Goal: Information Seeking & Learning: Learn about a topic

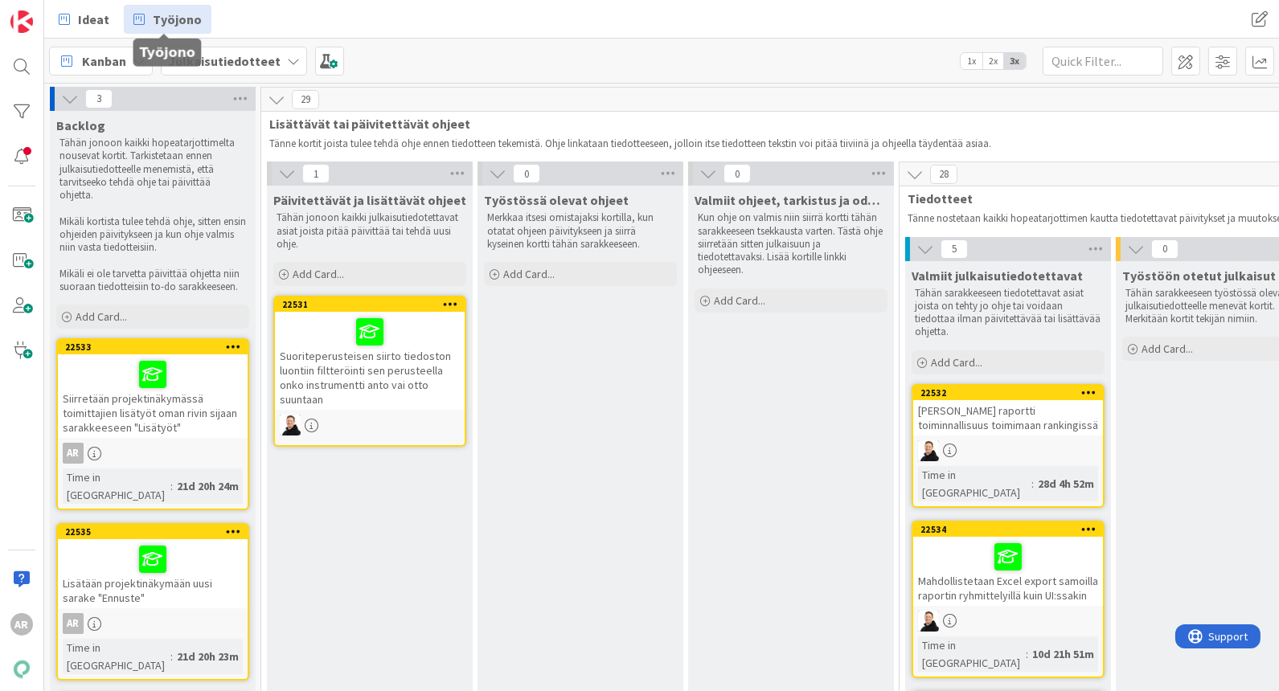
click at [178, 21] on span "Työjono" at bounding box center [177, 19] width 49 height 19
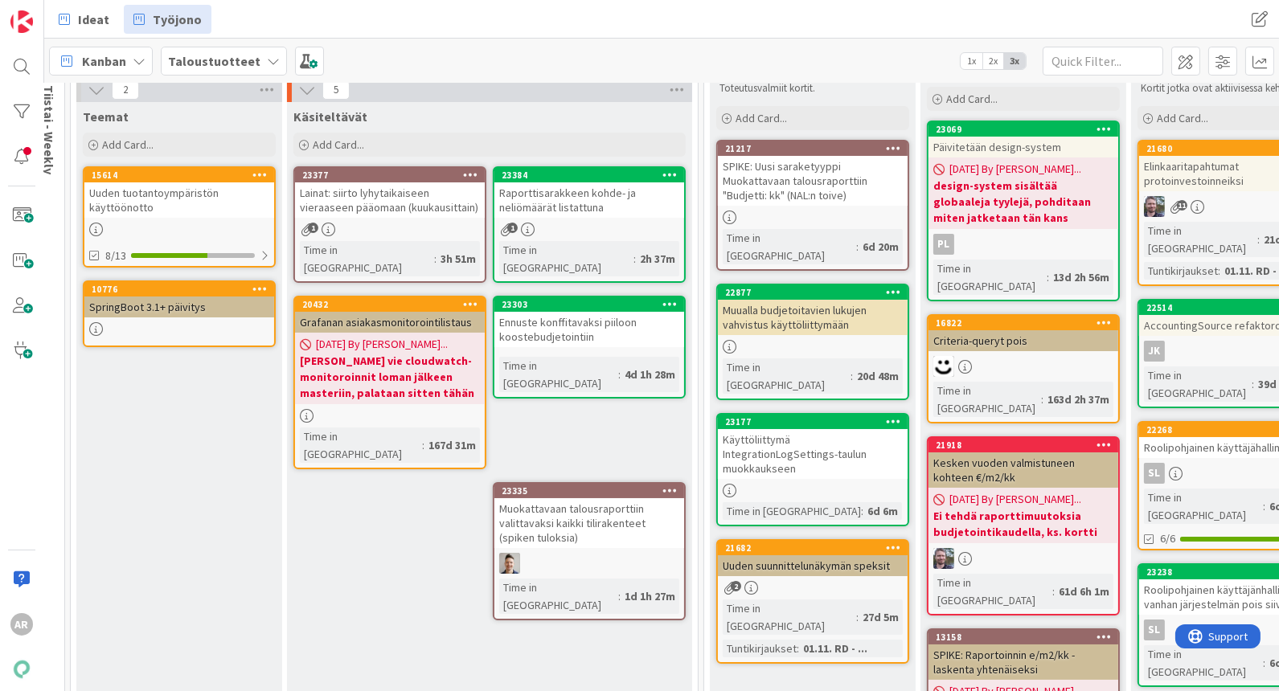
scroll to position [89, 504]
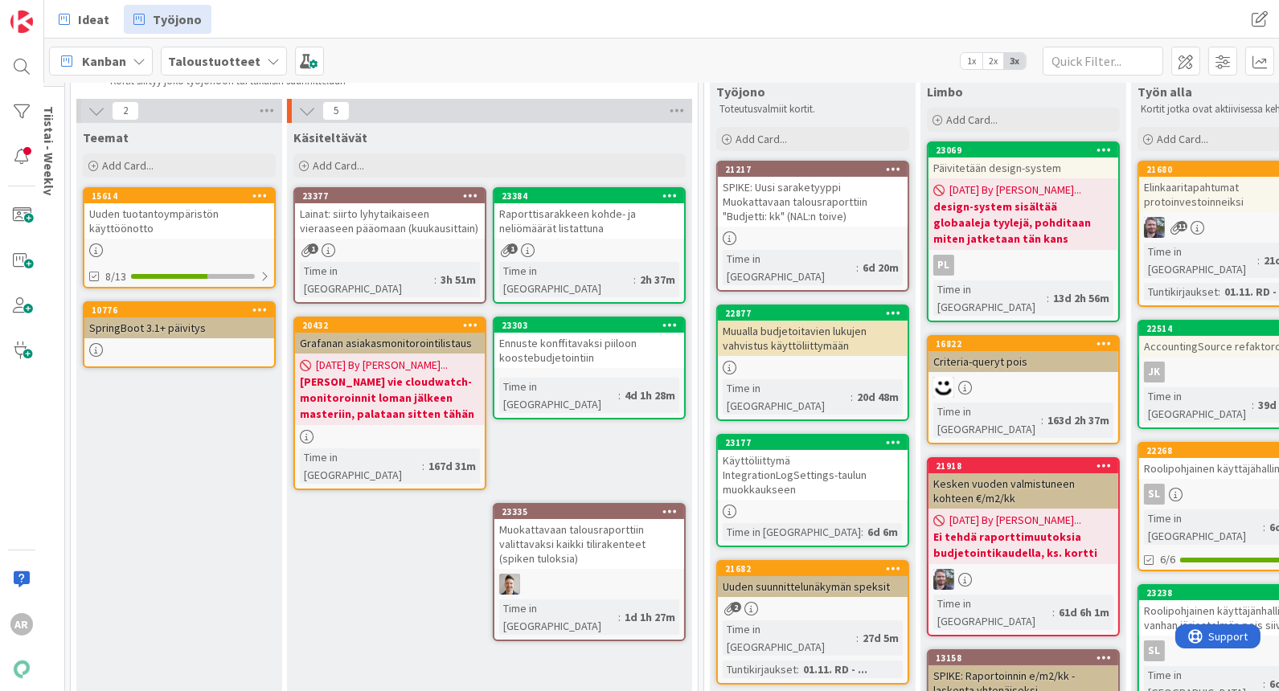
click at [591, 336] on div "Ennuste konffitavaksi piiloon koostebudjetointiin" at bounding box center [589, 350] width 190 height 35
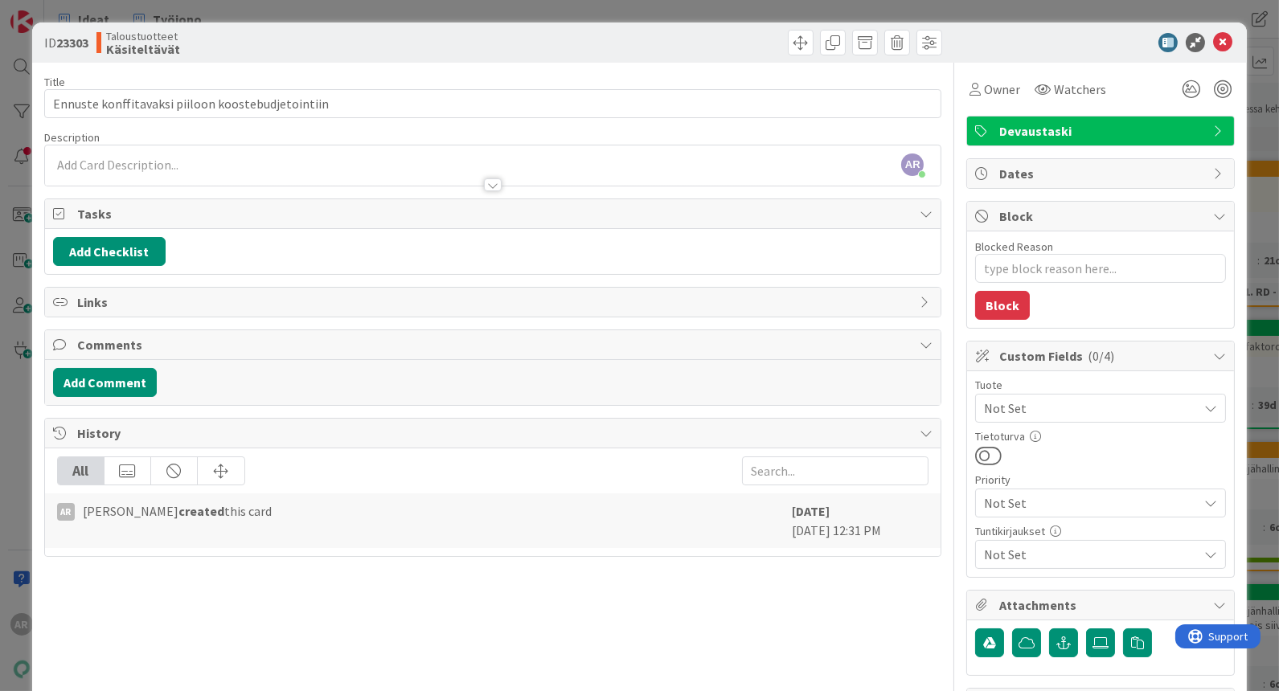
type textarea "x"
click at [162, 169] on div at bounding box center [492, 177] width 895 height 17
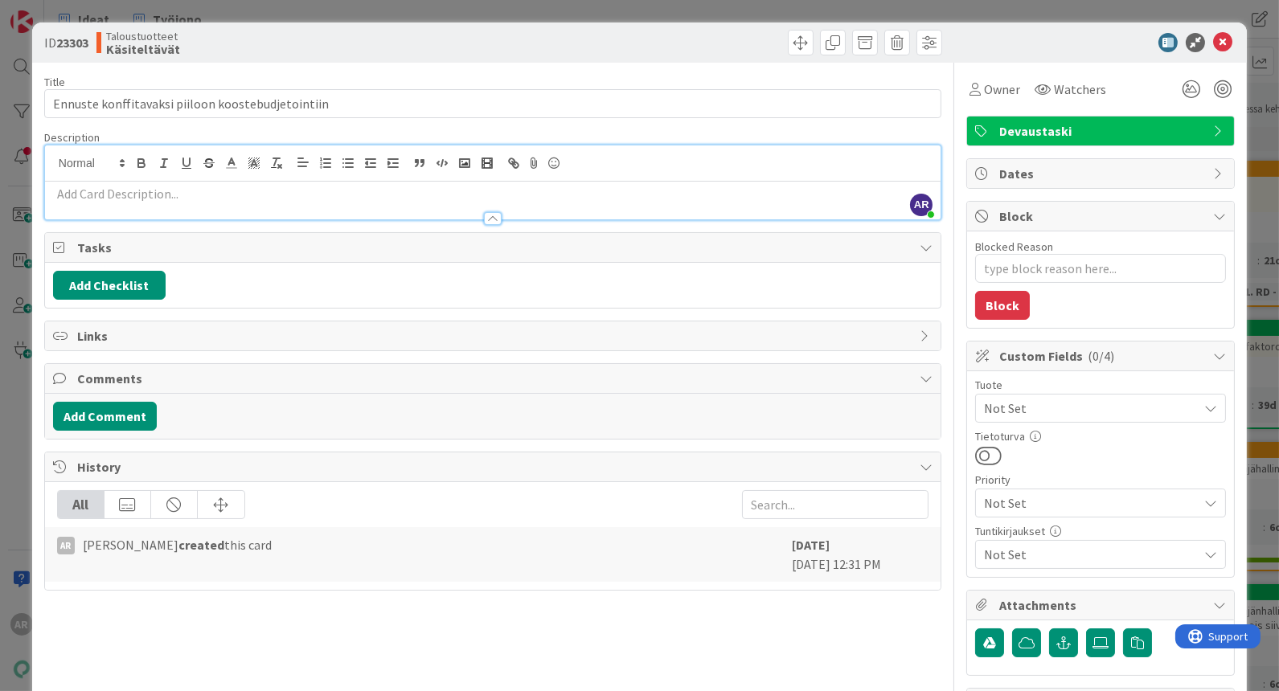
click at [152, 187] on p at bounding box center [492, 194] width 879 height 18
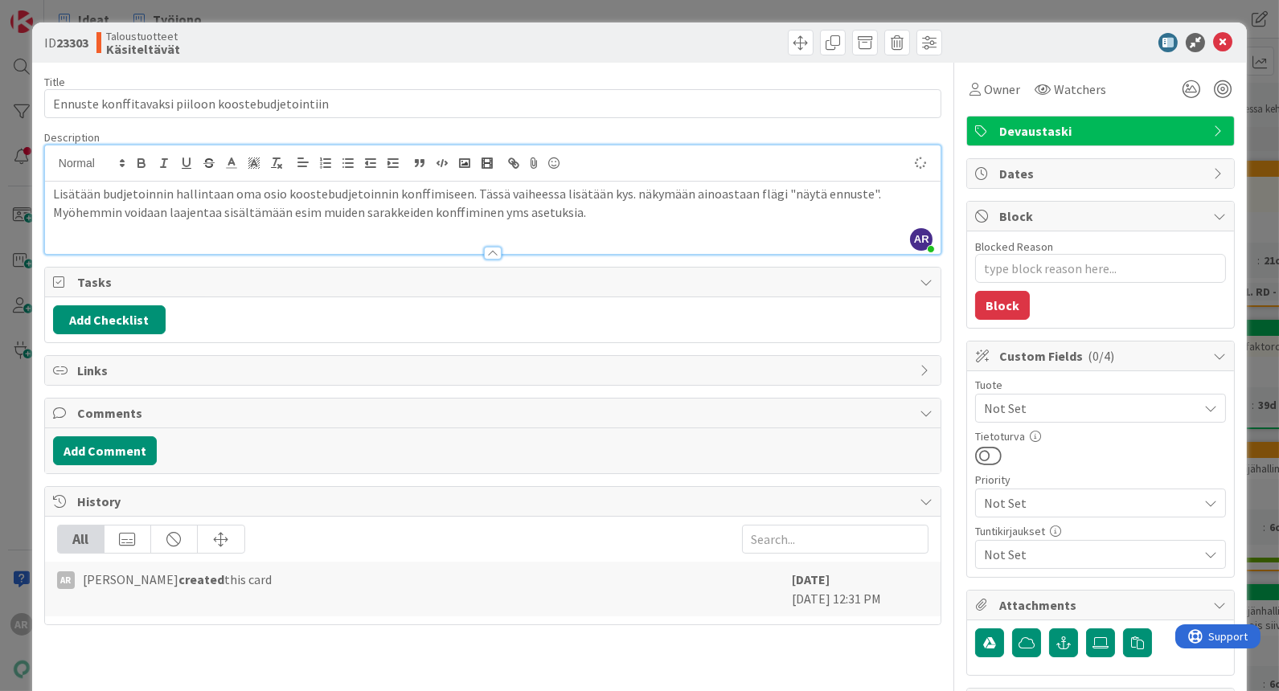
click at [19, 462] on div "ID 23303 Taloustuotteet Käsiteltävät Title 49 / 128 Ennuste konffitavaksi piilo…" at bounding box center [639, 345] width 1279 height 691
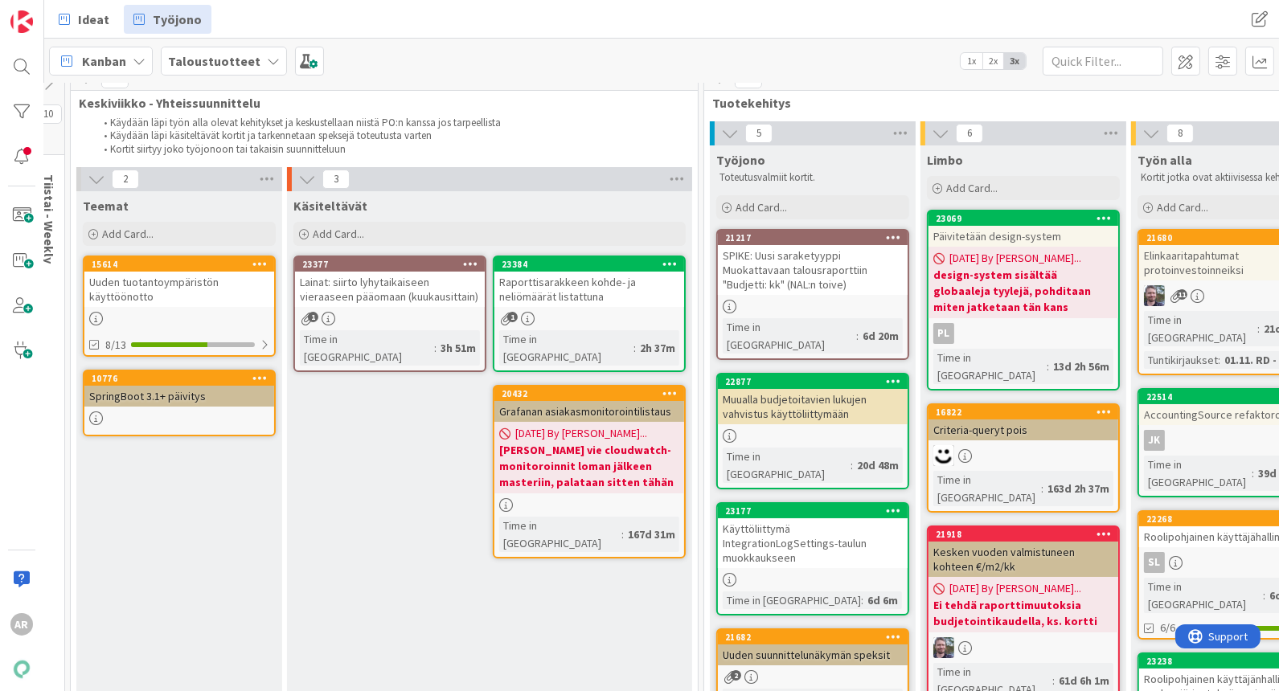
scroll to position [0, 504]
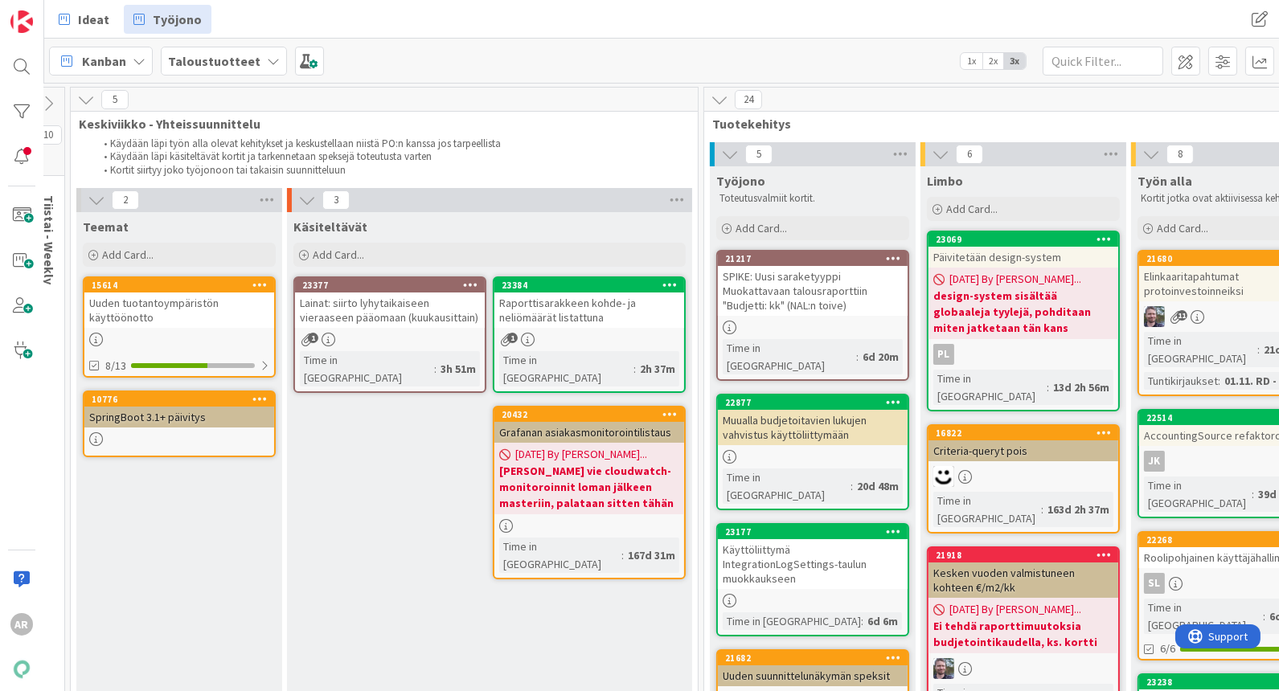
click at [588, 324] on div "Raporttisarakkeen kohde- ja neliömäärät listattuna" at bounding box center [589, 310] width 190 height 35
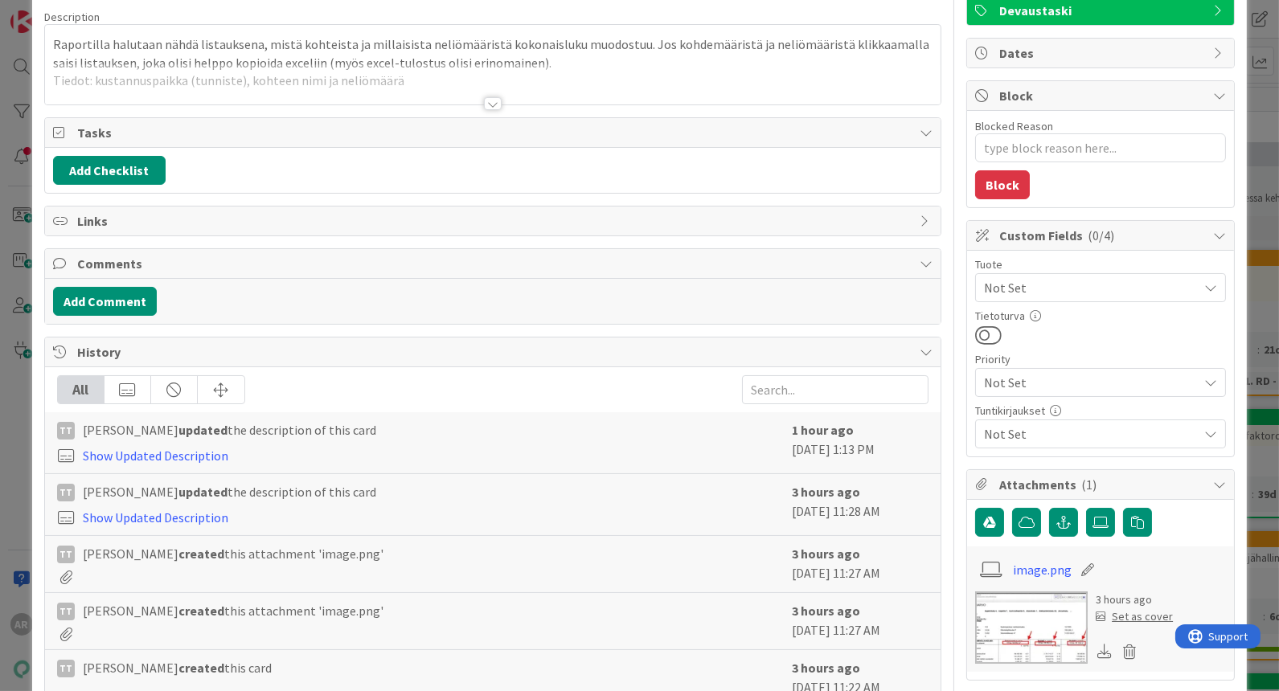
scroll to position [178, 0]
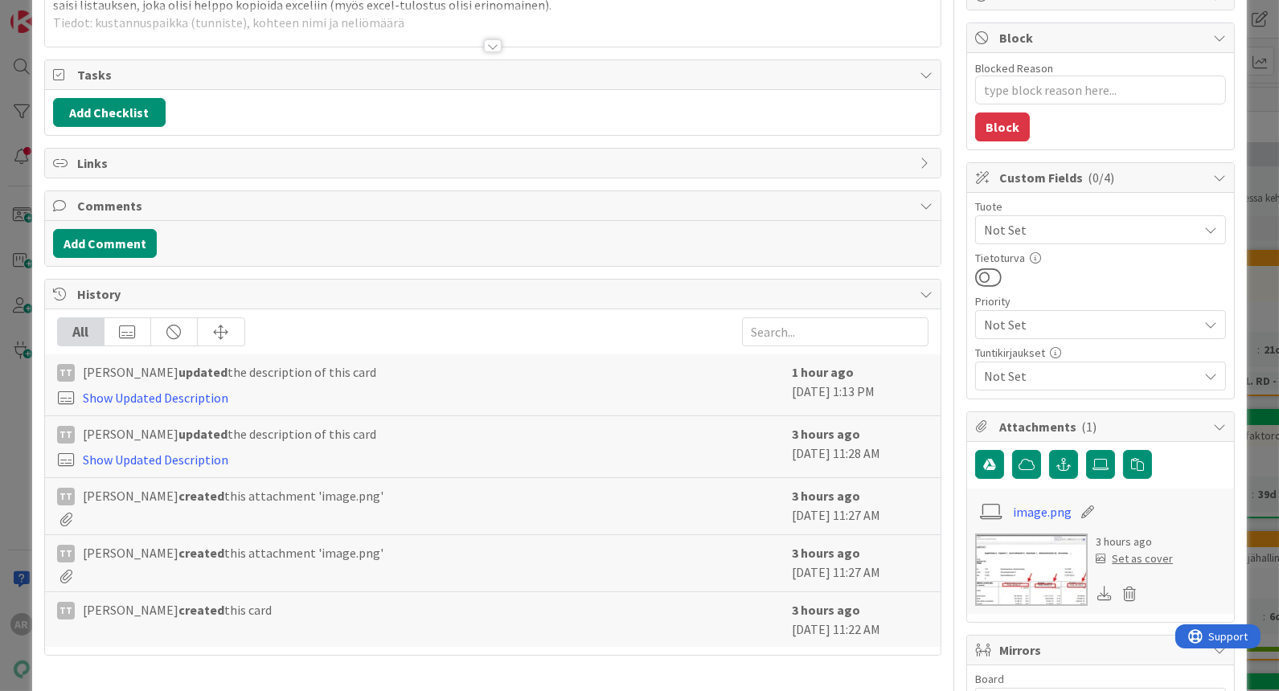
click at [1034, 567] on img at bounding box center [1031, 570] width 113 height 72
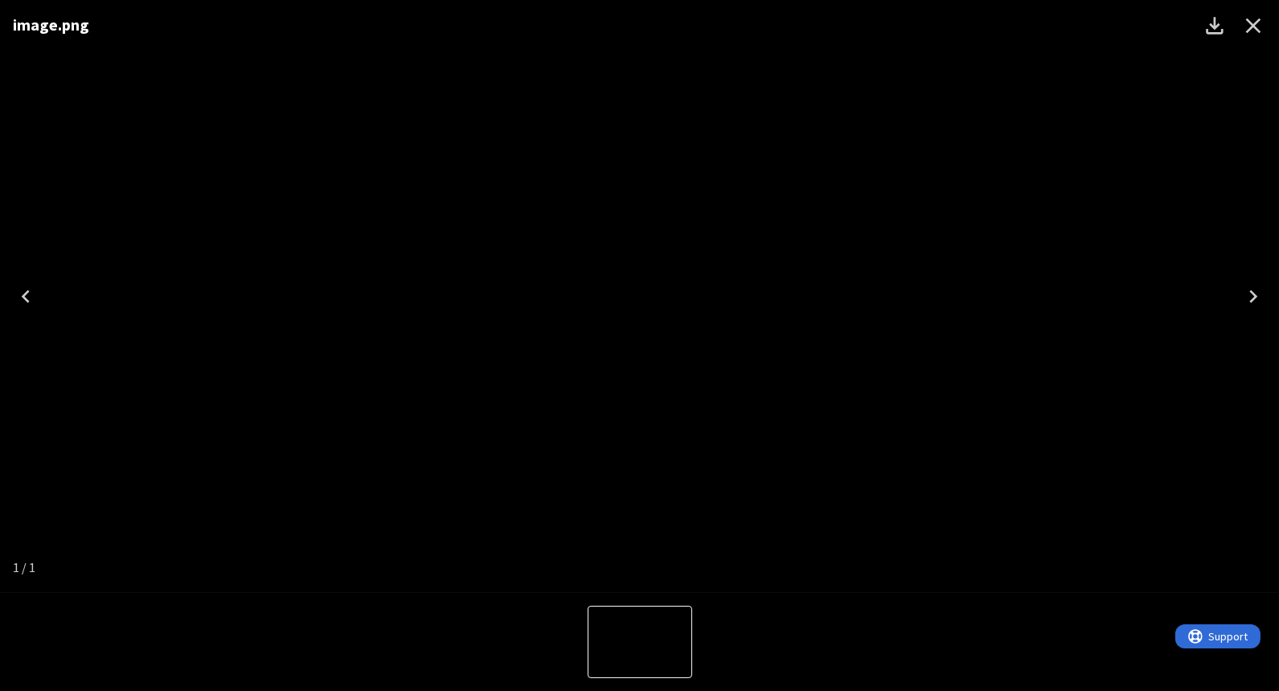
click at [1249, 22] on icon "Close" at bounding box center [1253, 25] width 15 height 15
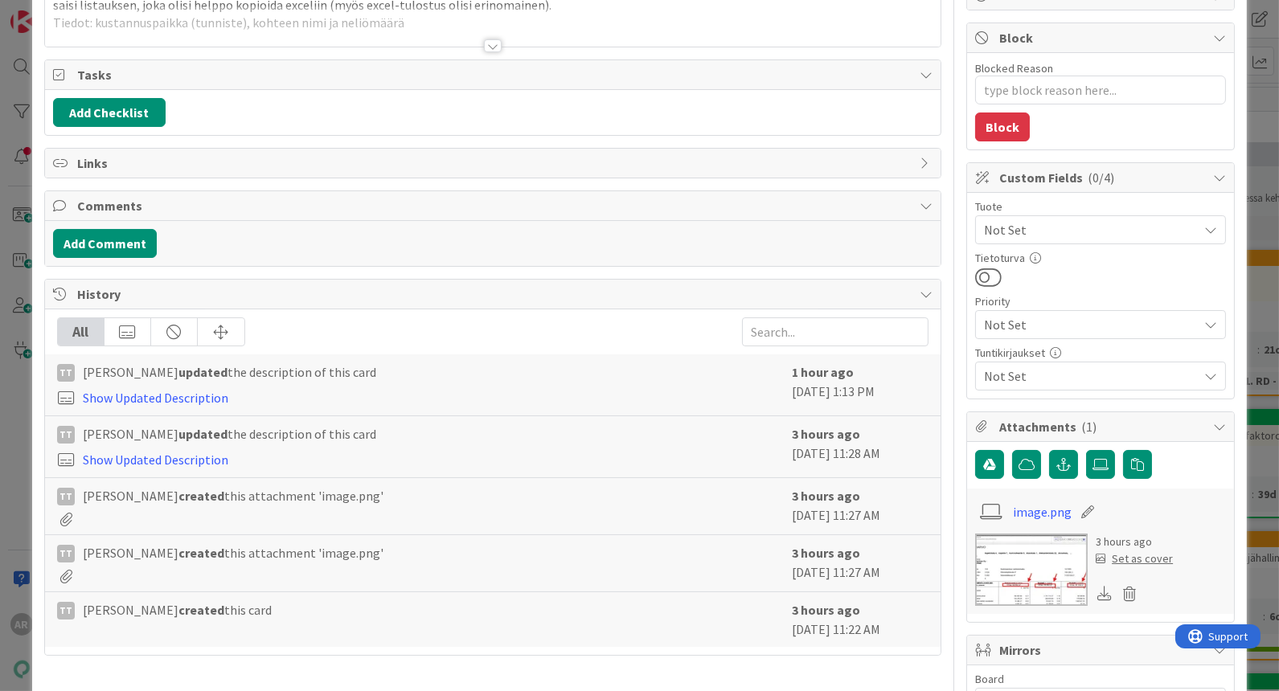
type textarea "x"
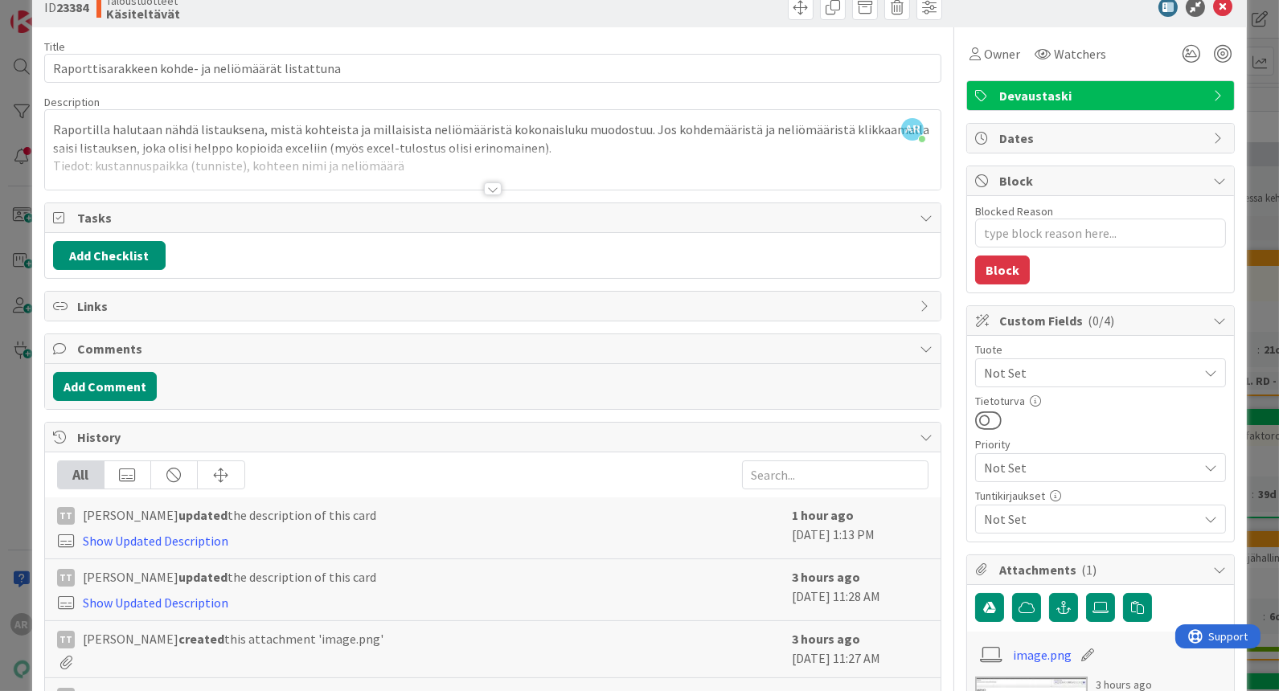
scroll to position [0, 0]
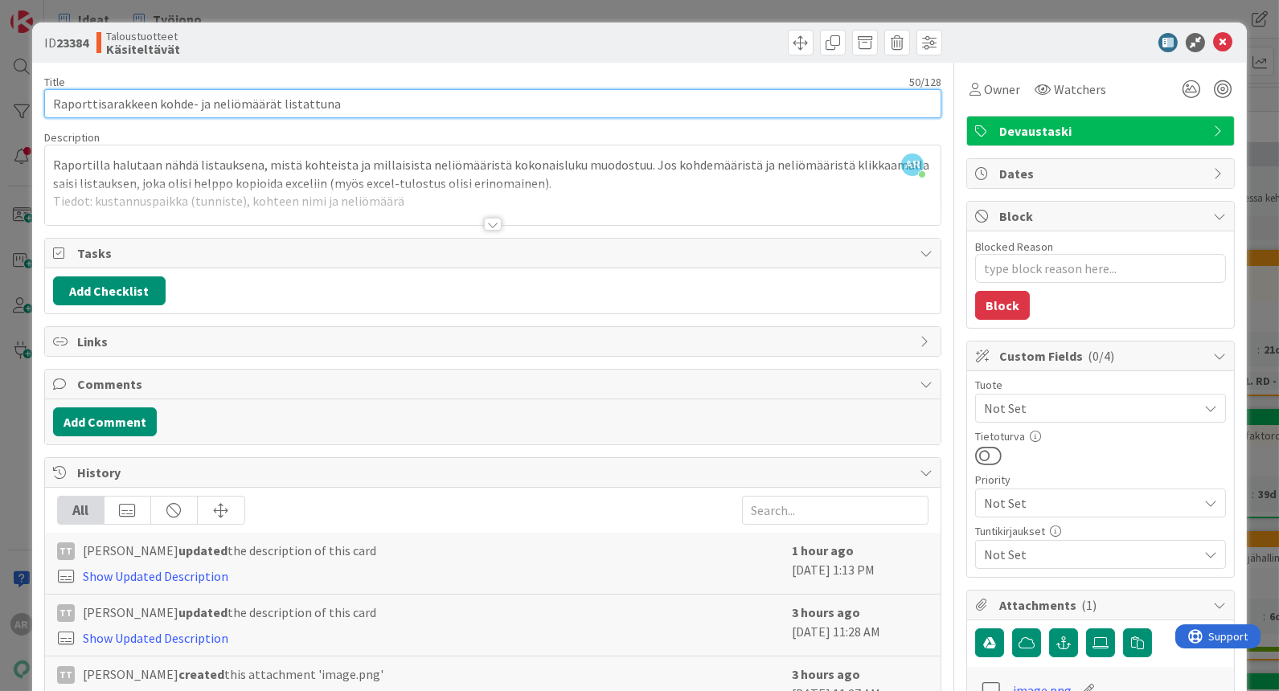
click at [52, 102] on input "Raporttisarakkeen kohde- ja neliömäärät listattuna" at bounding box center [492, 103] width 897 height 29
type input "SPIKE: Raporttisarakkeen kohde- ja neliömäärät listattuna"
type textarea "x"
type input "SPIKE: Raporttisarakkeen kohde- ja neliömäärät listattuna"
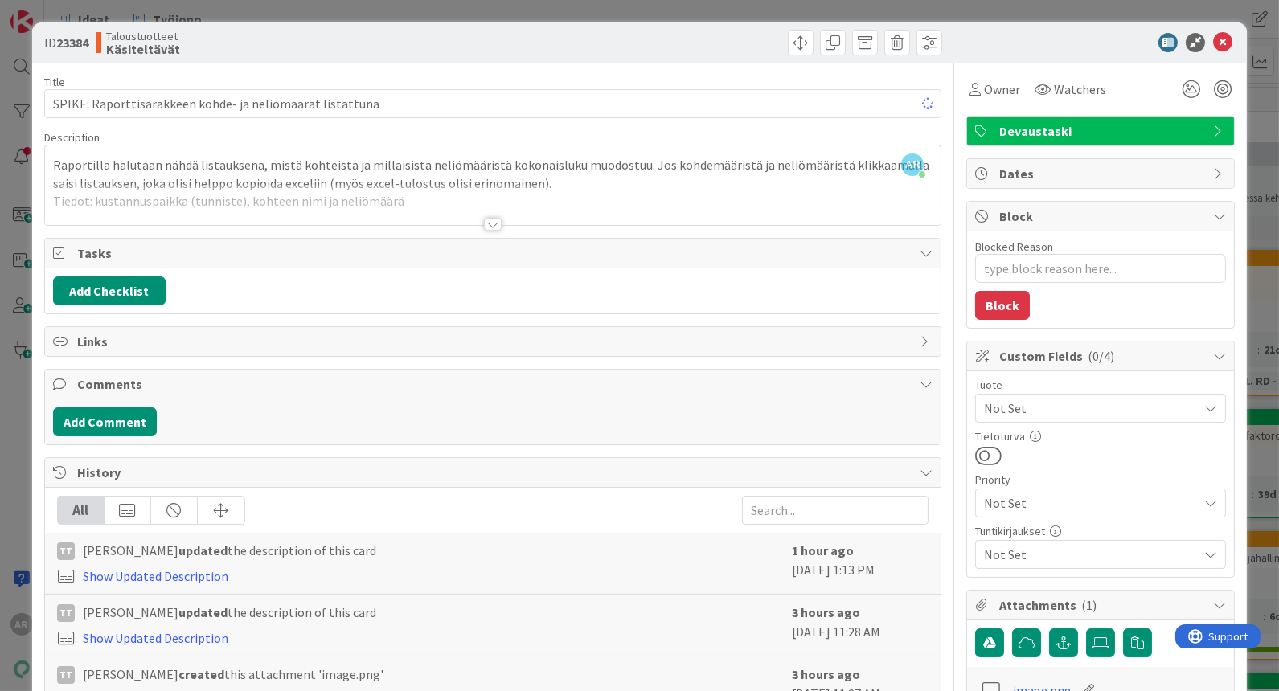
click at [49, 163] on div "AR Altti [PERSON_NAME] joined 9 m ago Raportilla halutaan nähdä listauksena, mi…" at bounding box center [492, 185] width 895 height 80
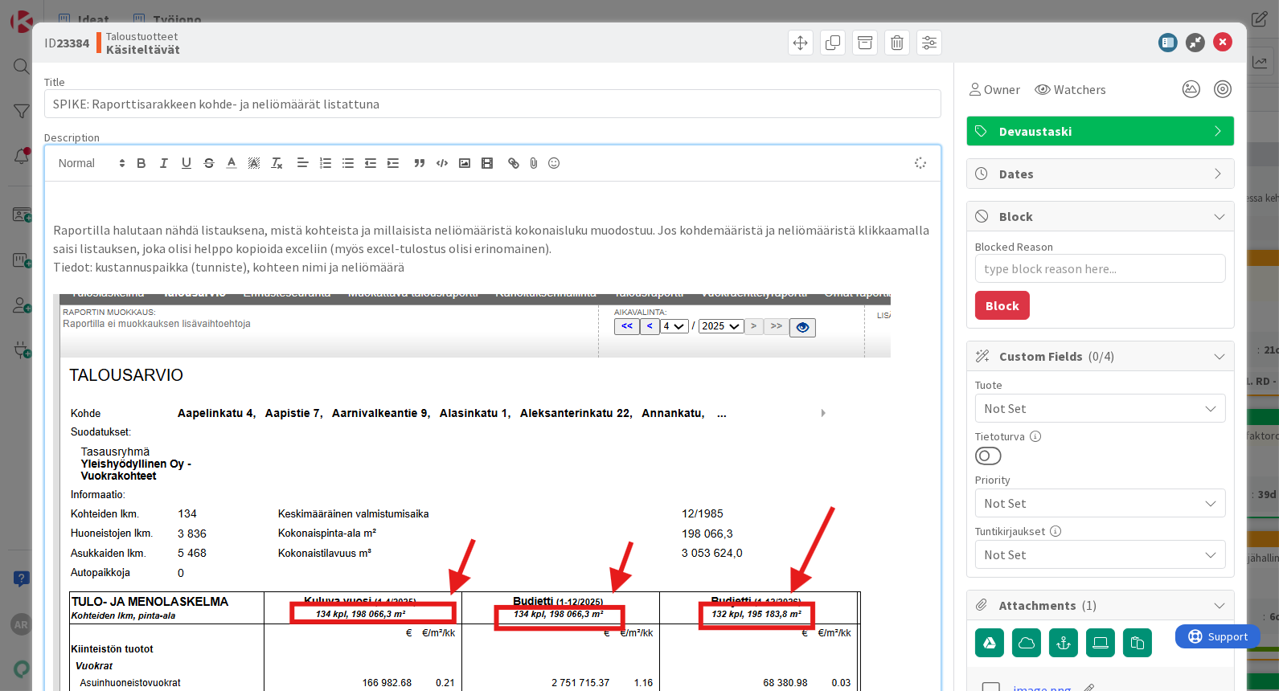
type textarea "x"
click at [56, 199] on p "Miten saadaan sarakekohtaisesti tieto mitkä kaikki kohteet ja millä neliöillä o…" at bounding box center [492, 194] width 879 height 18
click at [1187, 131] on span "Devaustaski" at bounding box center [1102, 130] width 206 height 19
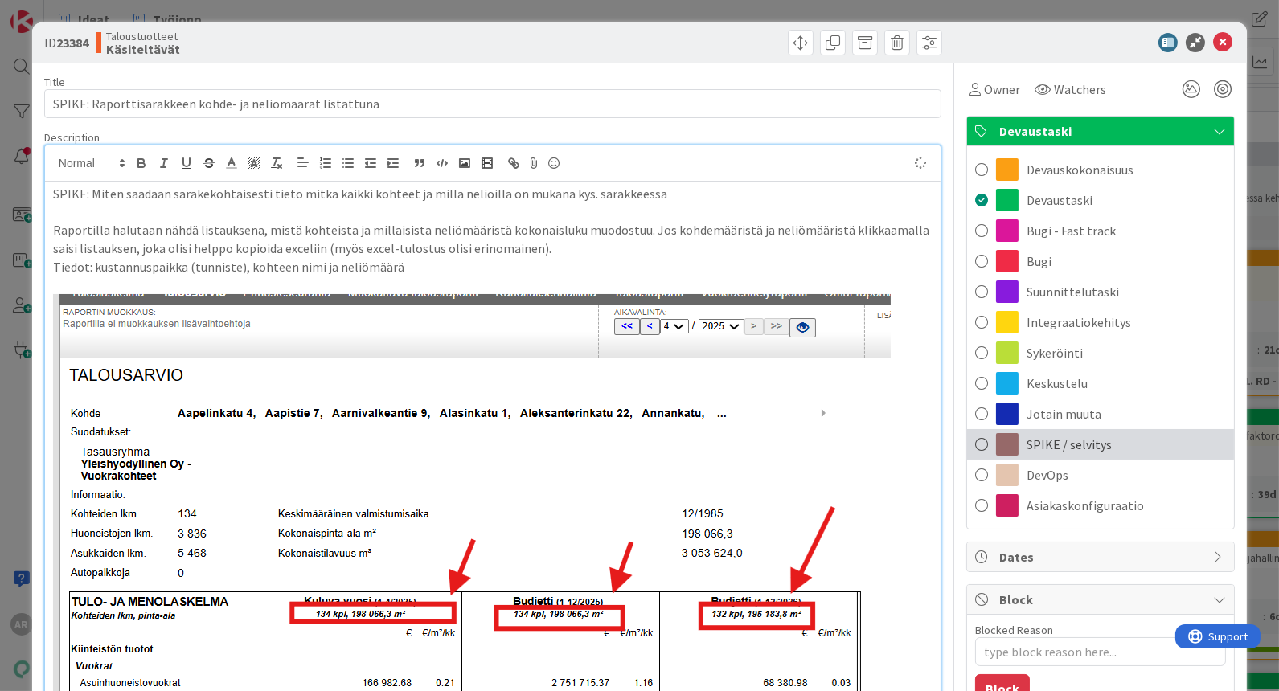
click at [1053, 447] on span "SPIKE / selvitys" at bounding box center [1068, 444] width 85 height 19
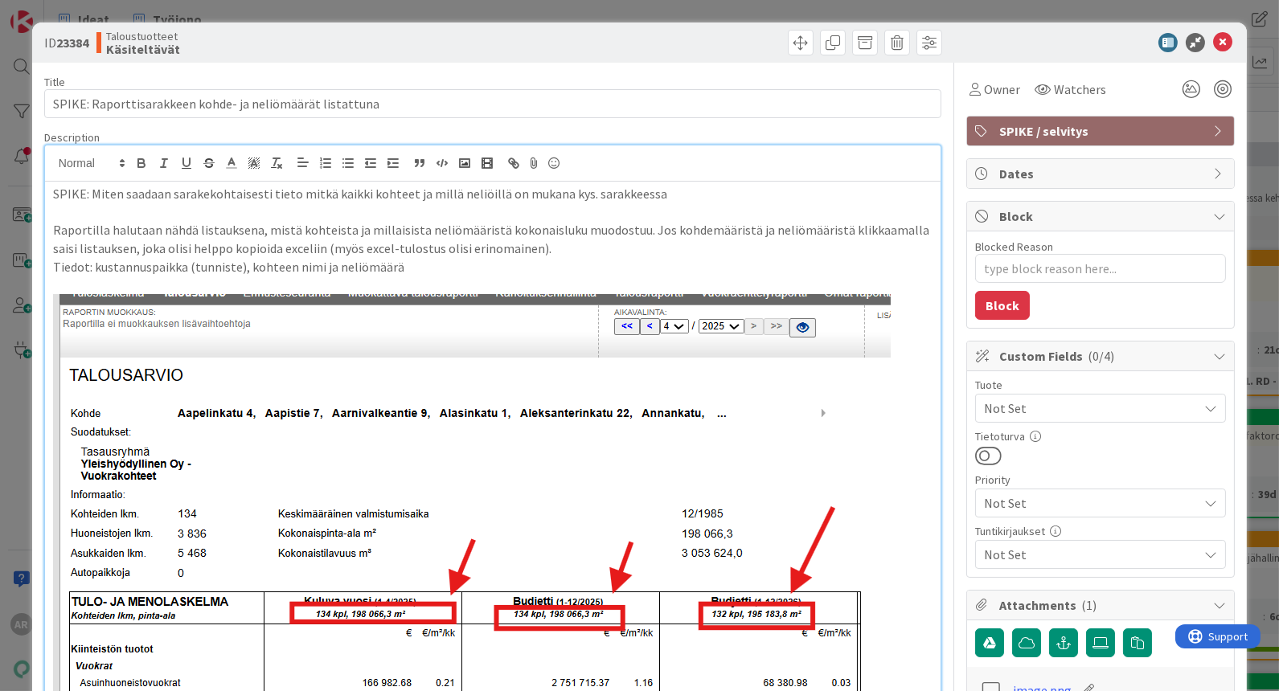
click at [223, 236] on p "Raportilla halutaan nähdä listauksena, mistä kohteista ja millaisista neliömäär…" at bounding box center [492, 239] width 879 height 36
click at [689, 195] on p "SPIKE: Miten saadaan sarakekohtaisesti tieto mitkä kaikki kohteet ja millä neli…" at bounding box center [492, 194] width 879 height 18
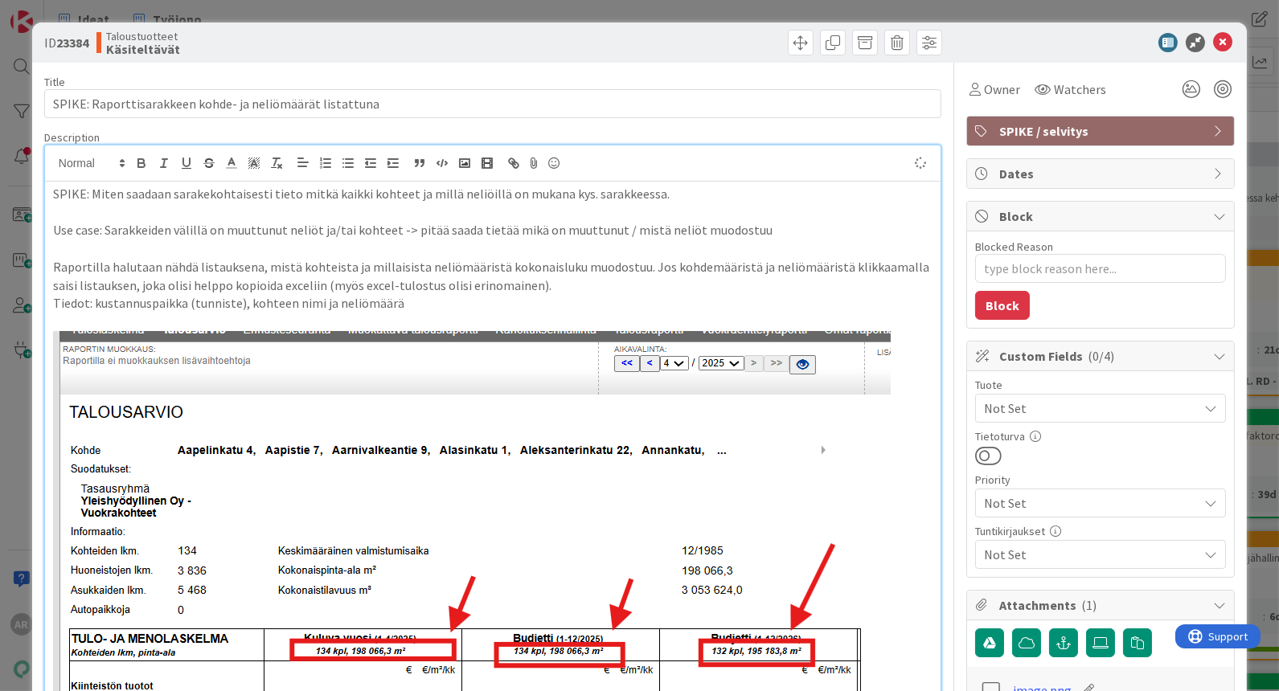
click at [16, 387] on div "ID 23384 Taloustuotteet Käsiteltävät Title 57 / 128 SPIKE: Raporttisarakkeen ko…" at bounding box center [639, 345] width 1279 height 691
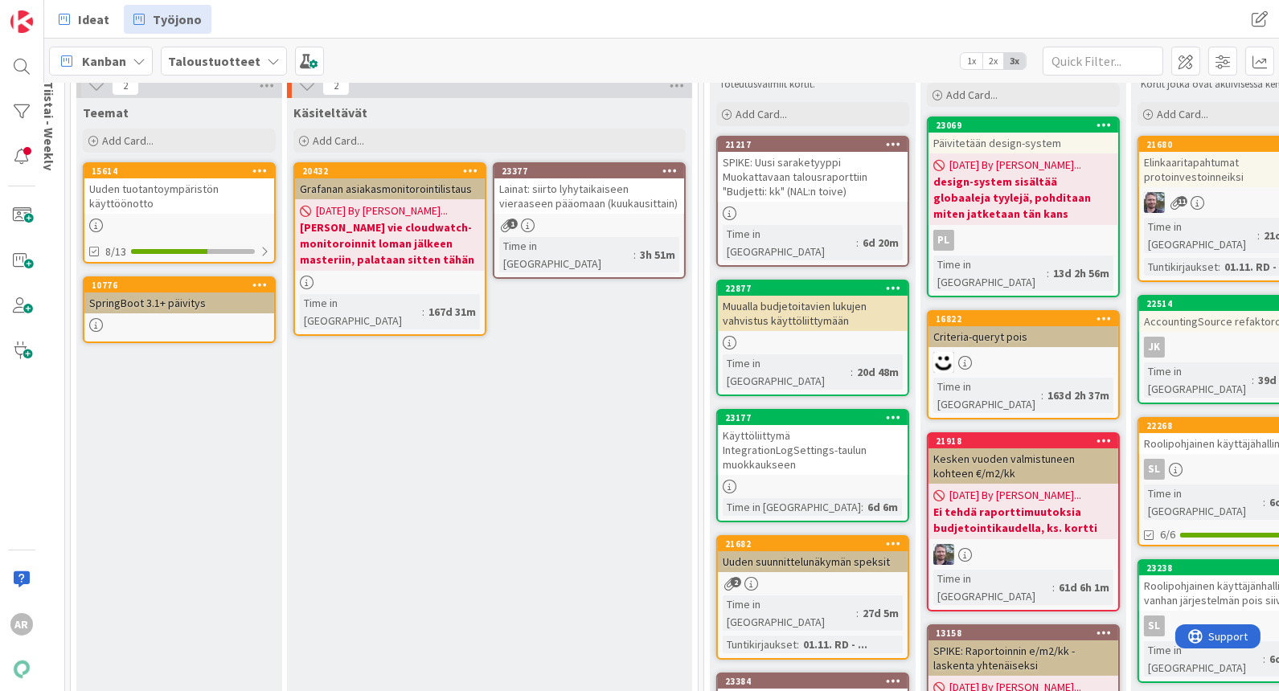
scroll to position [65, 504]
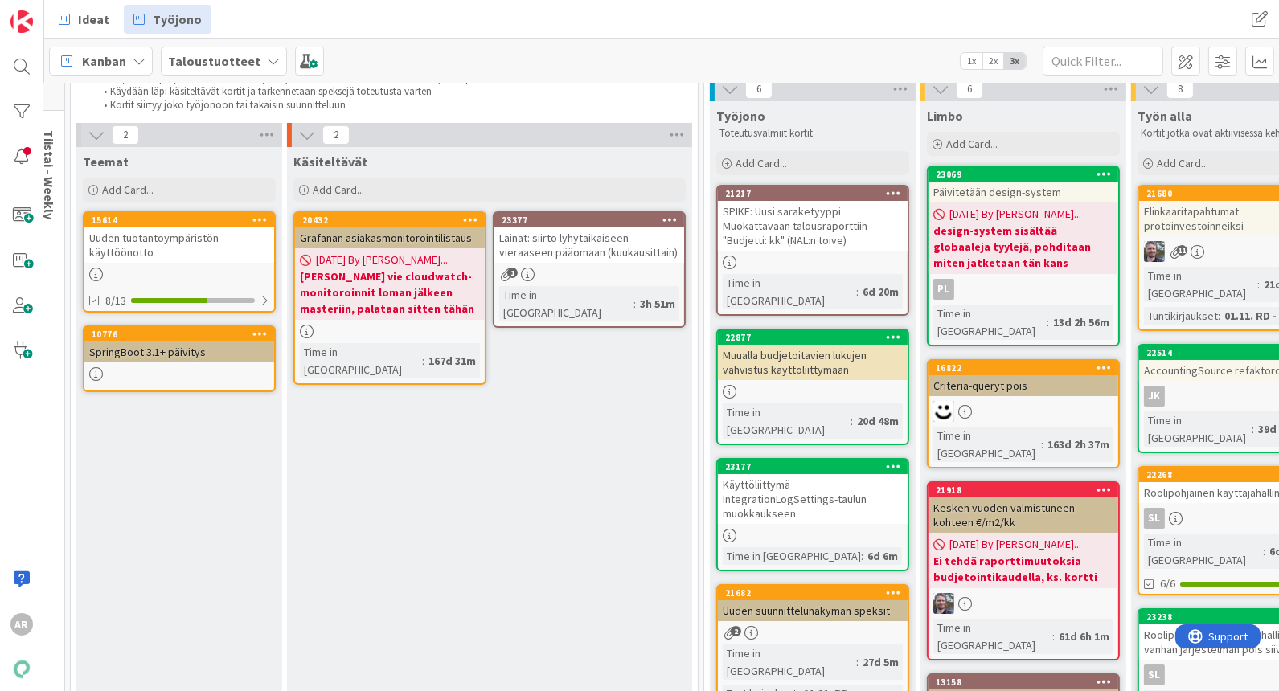
click at [617, 252] on div "Lainat: siirto lyhytaikaiseen vieraaseen pääomaan (kuukausittain)" at bounding box center [589, 244] width 190 height 35
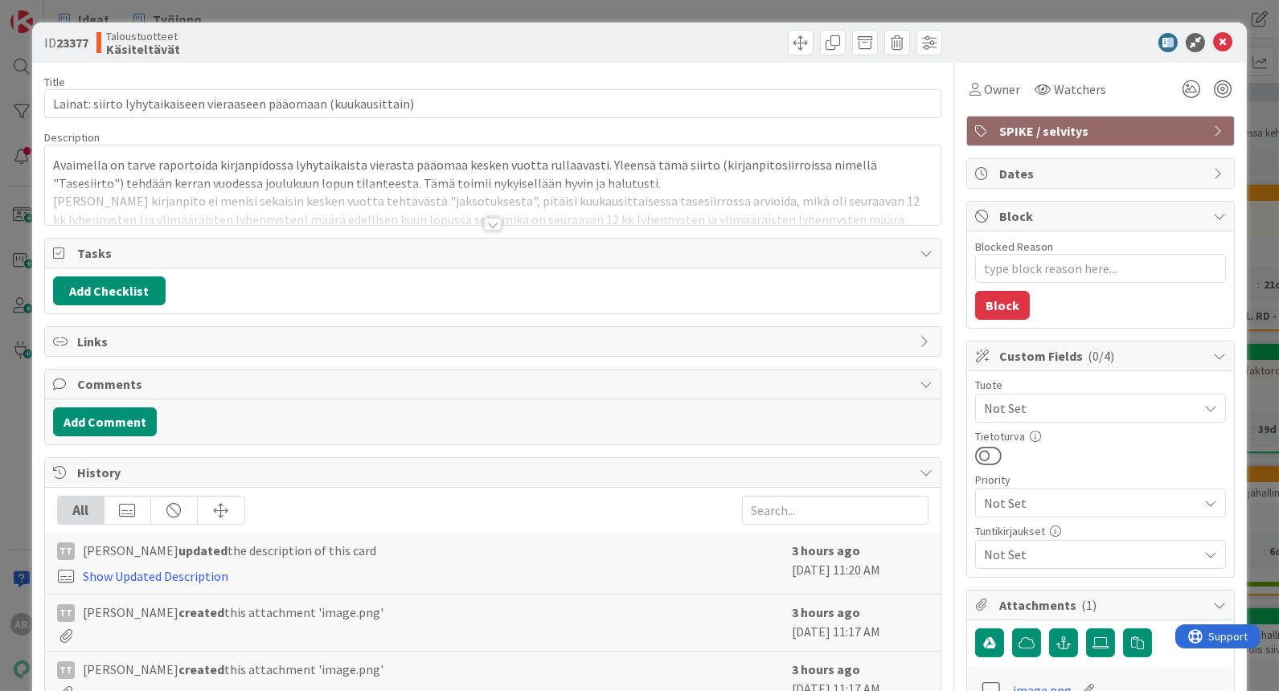
click at [485, 219] on div at bounding box center [493, 224] width 18 height 13
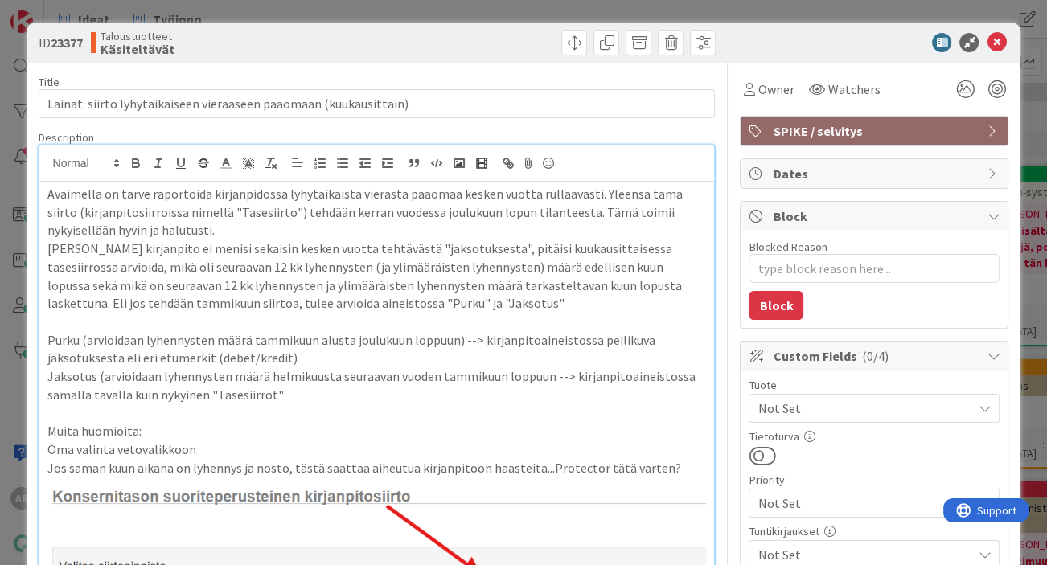
click at [48, 192] on p "Avaimella on tarve raportoida kirjanpidossa lyhytaikaista vierasta pääomaa kesk…" at bounding box center [376, 212] width 659 height 55
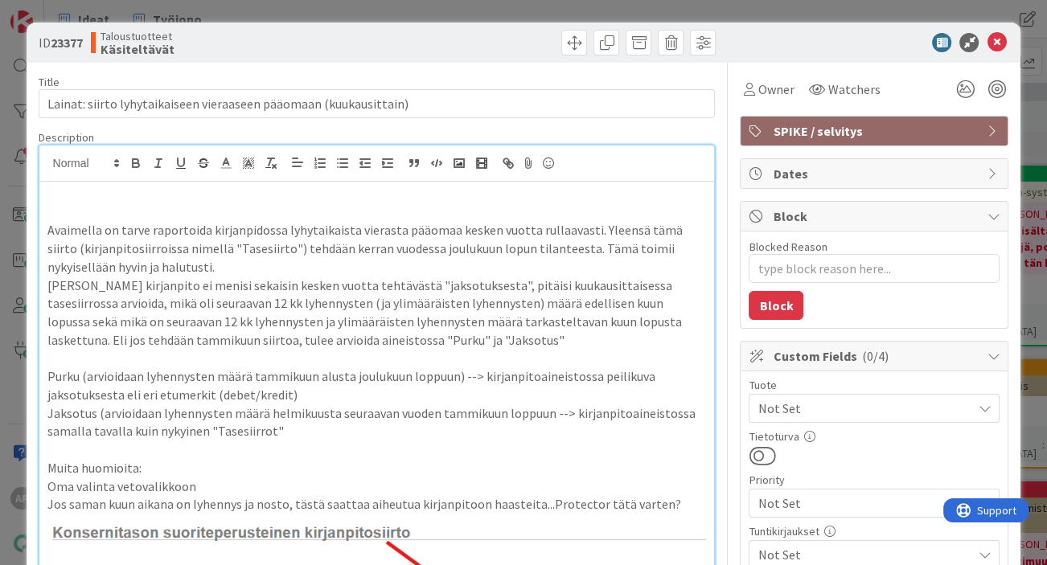
type textarea "x"
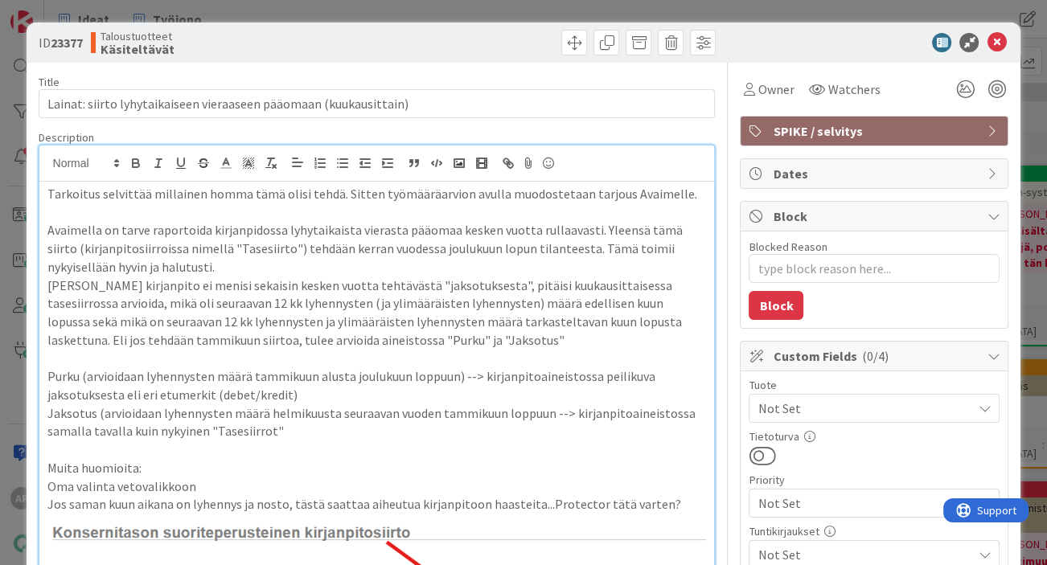
type textarea "x"
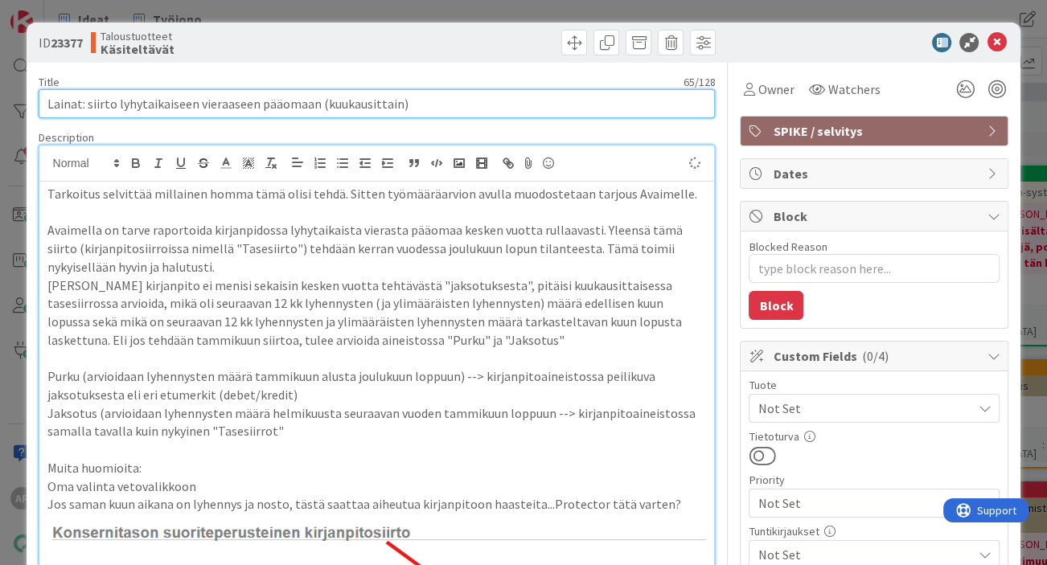
click at [49, 103] on input "Lainat: siirto lyhytaikaiseen vieraaseen pääomaan (kuukausittain)" at bounding box center [377, 103] width 677 height 29
type input "SPIKE: Lainat: siirto lyhytaikaiseen vieraaseen pääomaan (kuukausittain)"
type textarea "x"
type input "SPIKE: Lainat: siirto lyhytaikaiseen vieraaseen pääomaan (kuukausittain)"
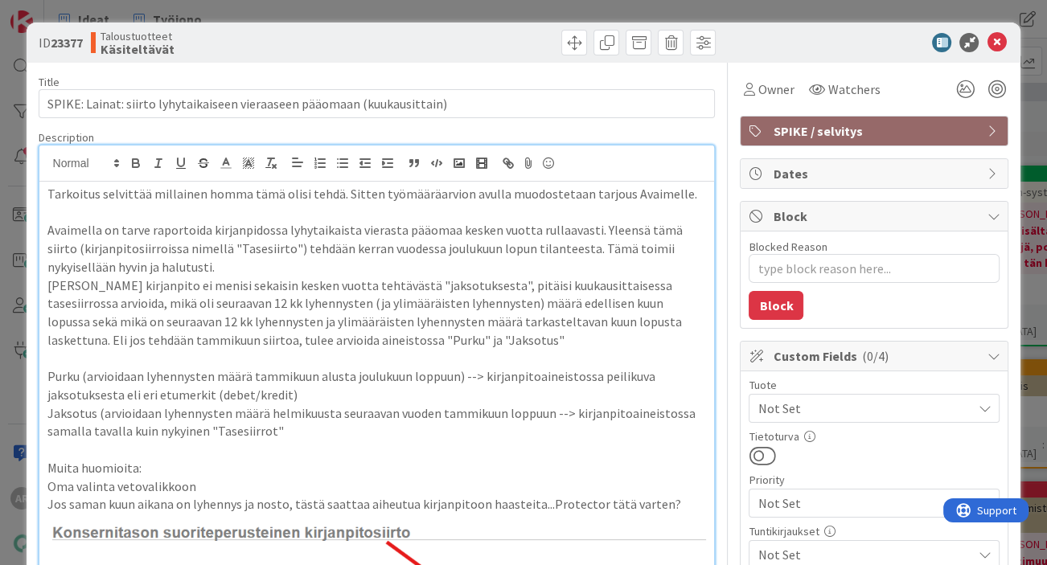
click at [248, 253] on p "Avaimella on tarve raportoida kirjanpidossa lyhytaikaista vierasta pääomaa kesk…" at bounding box center [376, 248] width 659 height 55
click at [12, 410] on div "ID 23377 Taloustuotteet Käsiteltävät Title 72 / 128 SPIKE: Lainat: siirto lyhyt…" at bounding box center [523, 282] width 1047 height 565
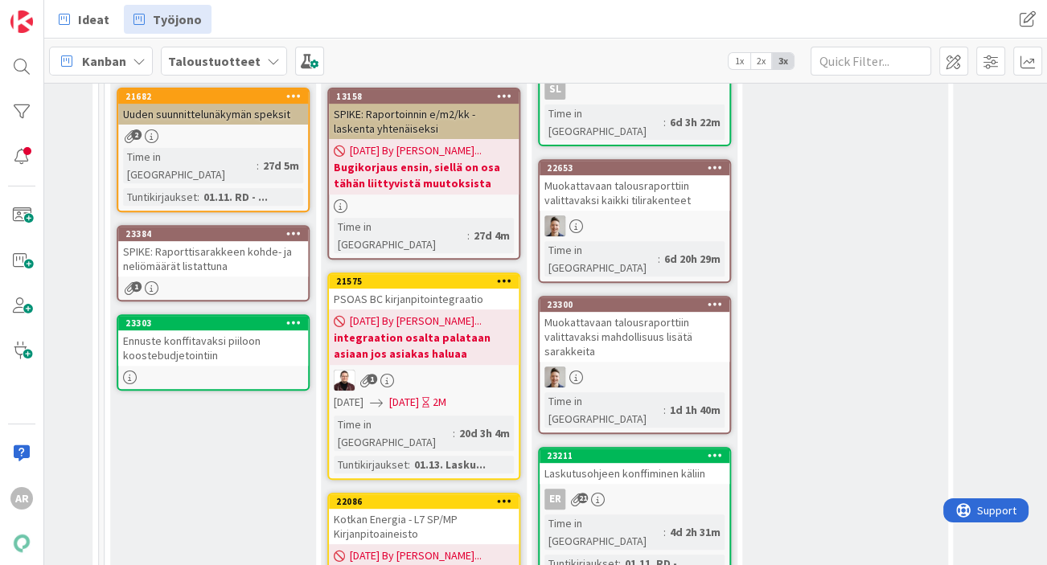
scroll to position [657, 1104]
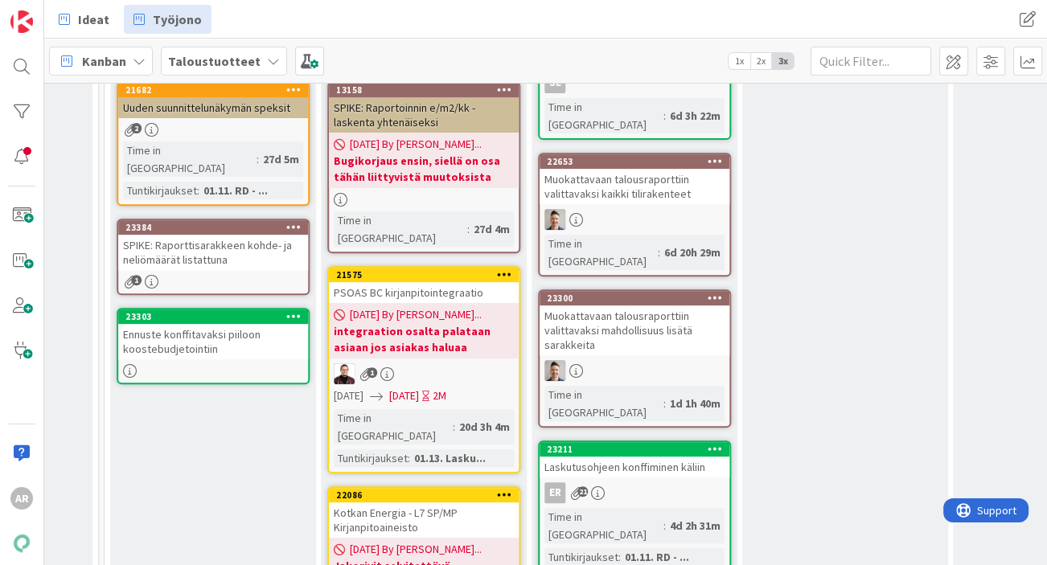
click at [660, 457] on div "Laskutusohjeen konffiminen käliin" at bounding box center [634, 467] width 190 height 21
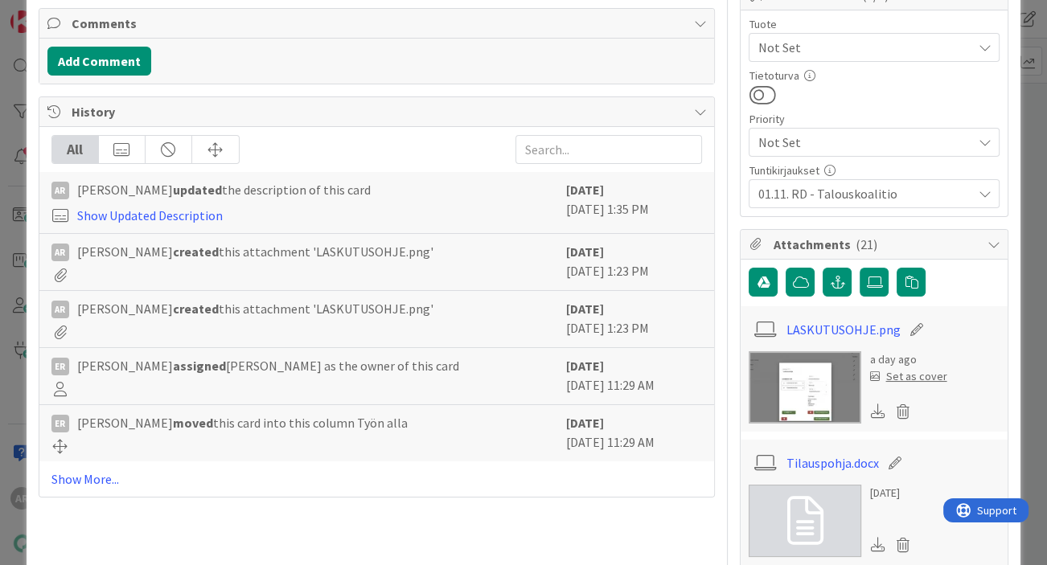
scroll to position [365, 0]
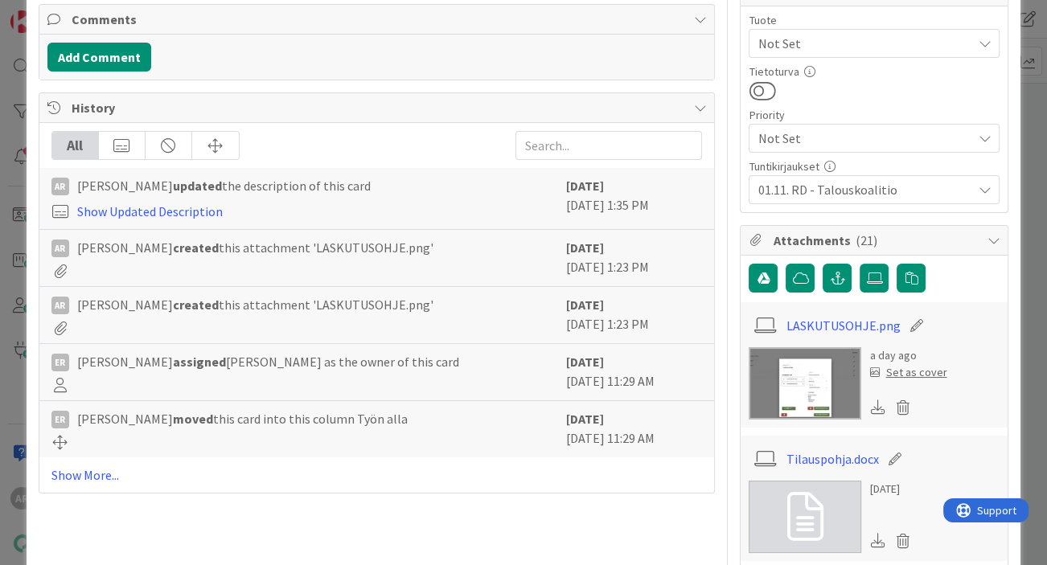
click at [798, 378] on img at bounding box center [804, 383] width 113 height 72
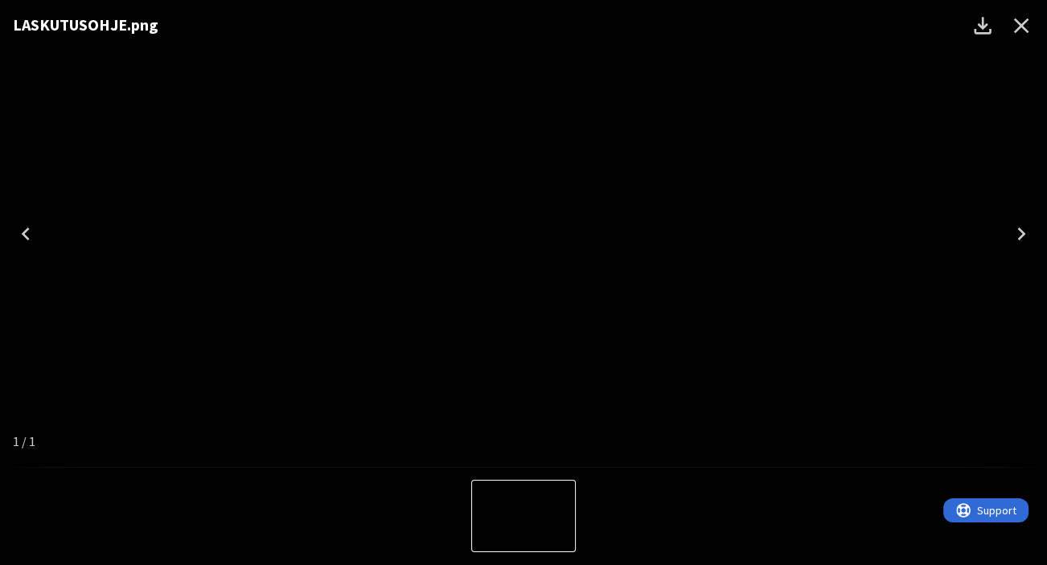
click at [1030, 24] on icon "Close" at bounding box center [1021, 26] width 26 height 26
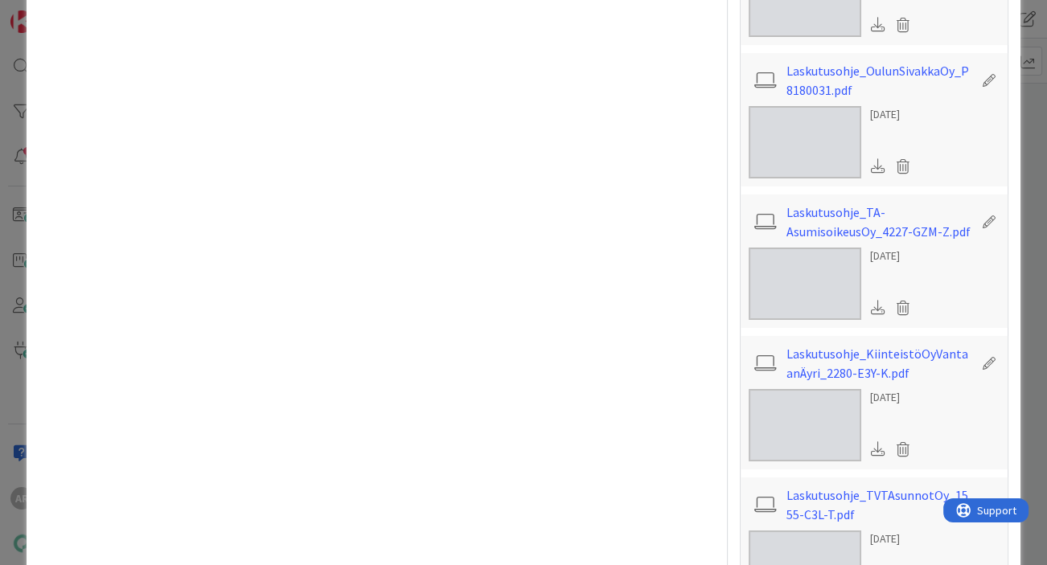
scroll to position [2360, 0]
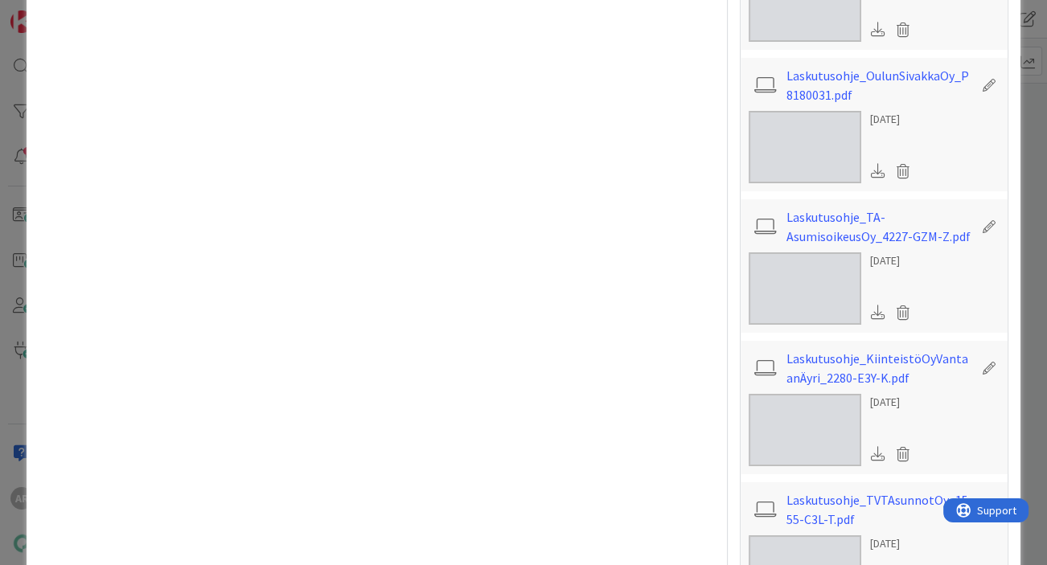
click at [816, 252] on img at bounding box center [804, 288] width 113 height 72
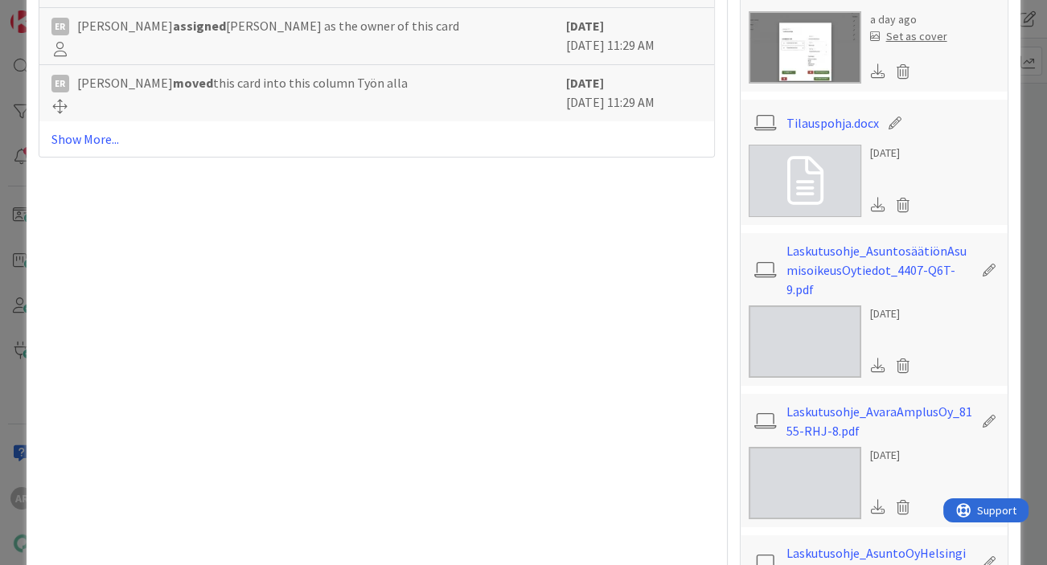
scroll to position [533, 0]
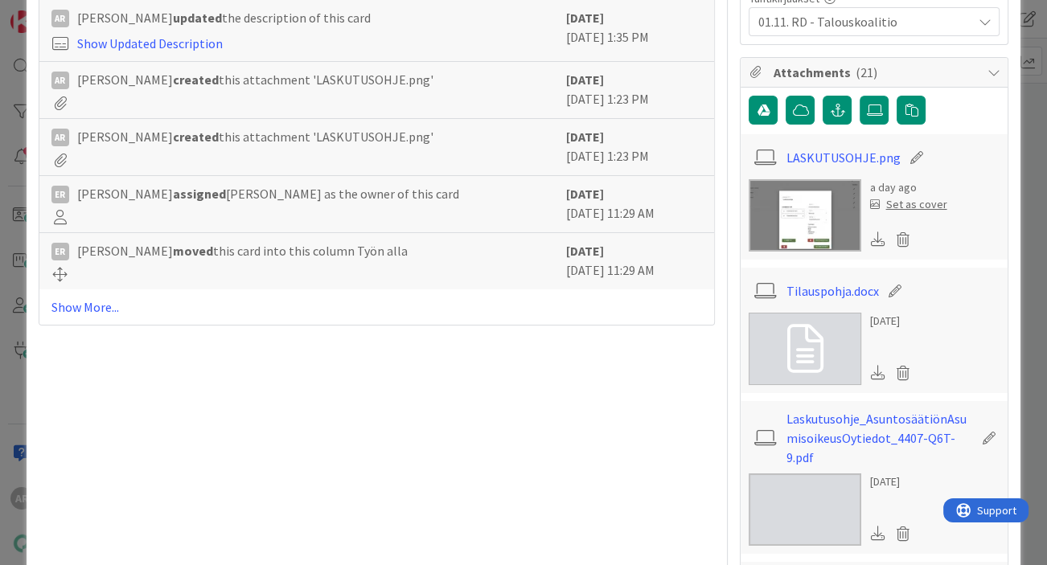
click at [817, 199] on img at bounding box center [804, 215] width 113 height 72
type textarea "x"
